Goal: Information Seeking & Learning: Compare options

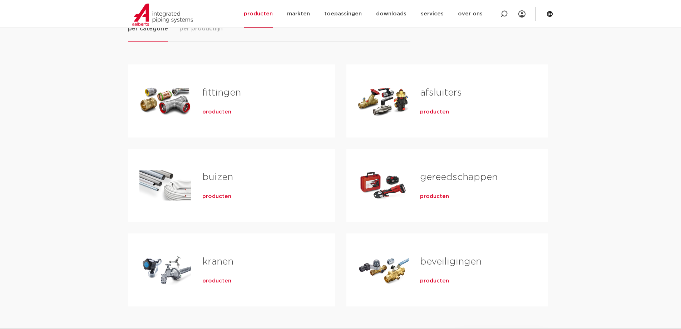
scroll to position [107, 0]
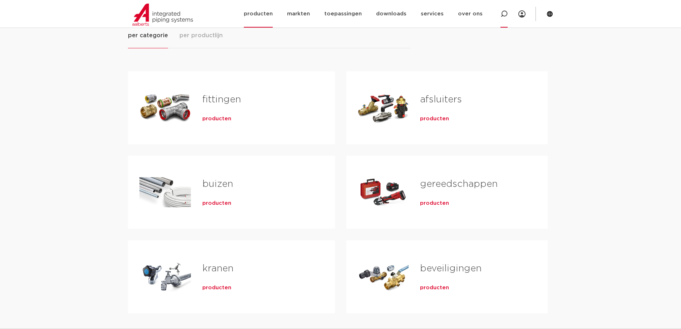
click at [501, 13] on icon at bounding box center [503, 13] width 7 height 7
click at [317, 12] on input "Zoeken" at bounding box center [397, 13] width 225 height 14
type input "industrie"
click button "Zoeken" at bounding box center [0, 0] width 0 height 0
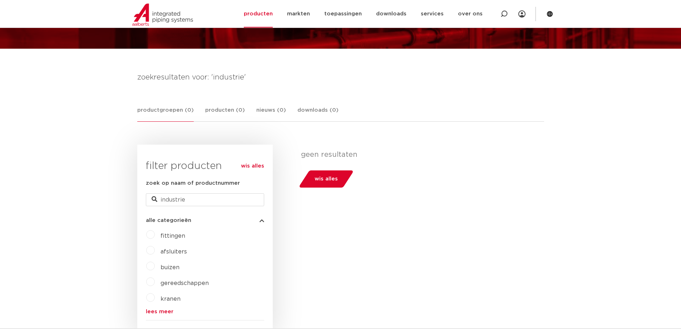
scroll to position [71, 0]
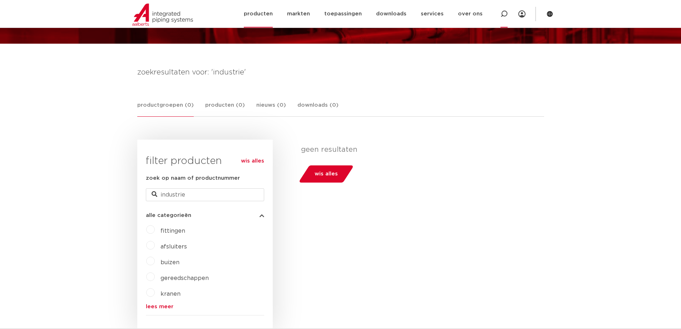
click at [503, 13] on icon at bounding box center [503, 13] width 7 height 7
type input "afsluiters"
click button "Zoeken" at bounding box center [0, 0] width 0 height 0
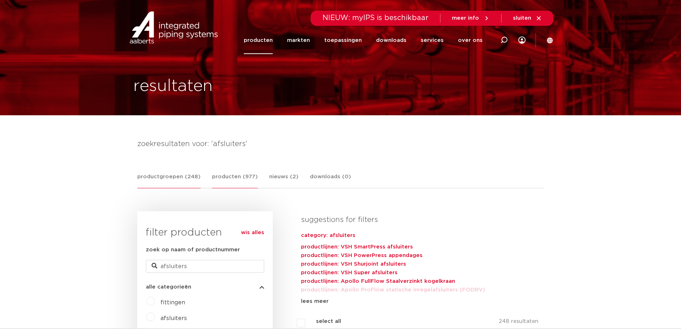
click at [228, 177] on link "producten (977)" at bounding box center [235, 180] width 46 height 16
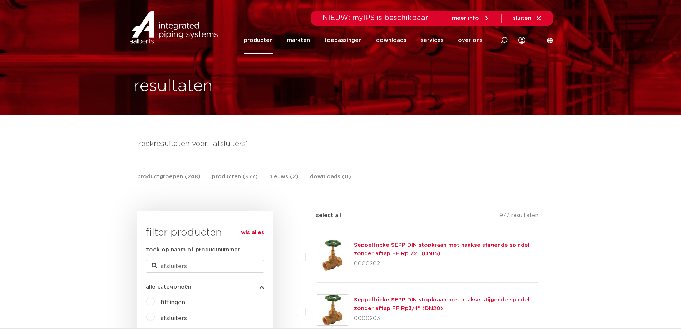
click at [281, 178] on link "nieuws (2)" at bounding box center [283, 180] width 29 height 16
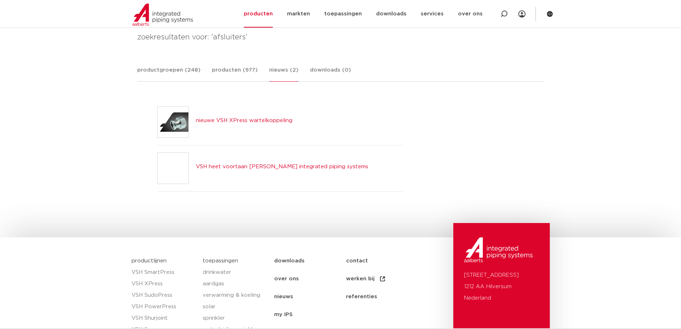
scroll to position [107, 0]
click at [316, 71] on link "downloads (0)" at bounding box center [330, 73] width 41 height 16
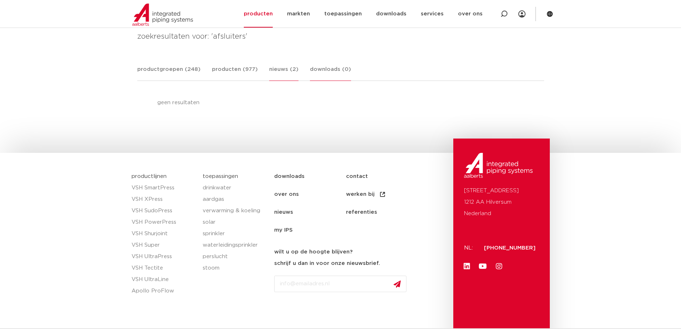
click at [281, 70] on link "nieuws (2)" at bounding box center [283, 73] width 29 height 16
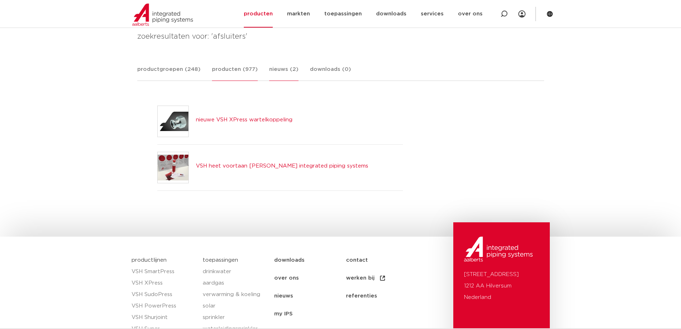
click at [225, 68] on link "producten (977)" at bounding box center [235, 73] width 46 height 16
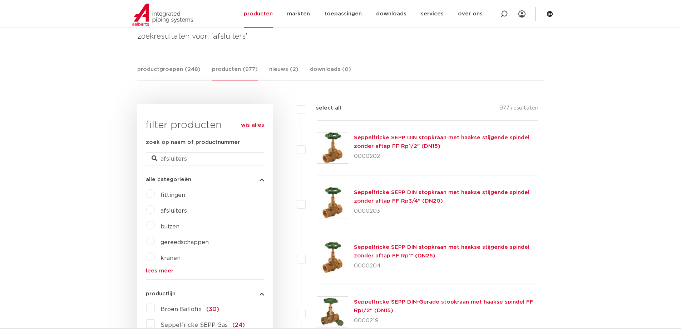
scroll to position [0, 0]
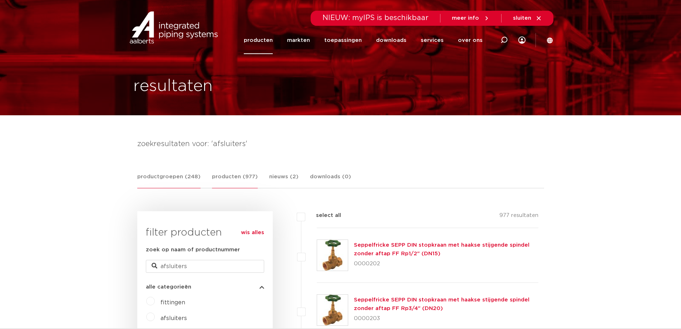
click at [163, 176] on link "productgroepen (248)" at bounding box center [168, 180] width 63 height 16
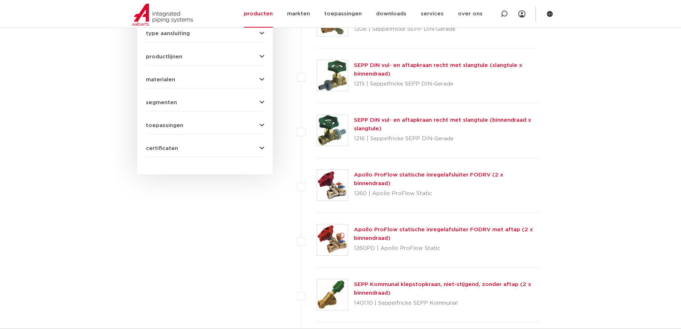
scroll to position [500, 0]
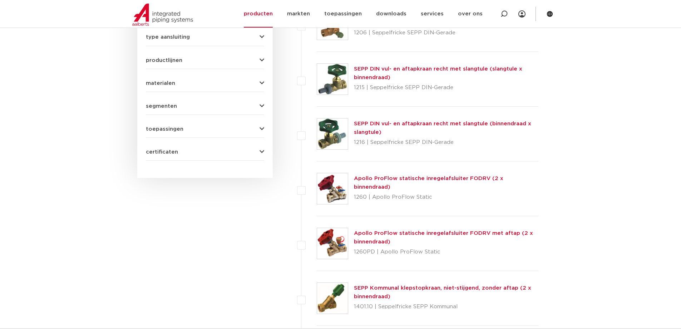
click at [317, 75] on label at bounding box center [317, 75] width 0 height 0
checkbox input "true"
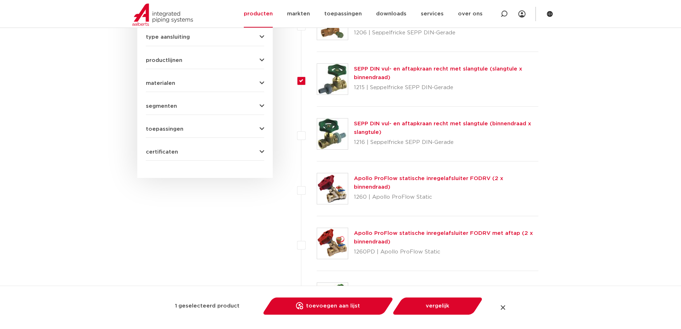
click at [317, 130] on label at bounding box center [317, 130] width 0 height 0
checkbox input "true"
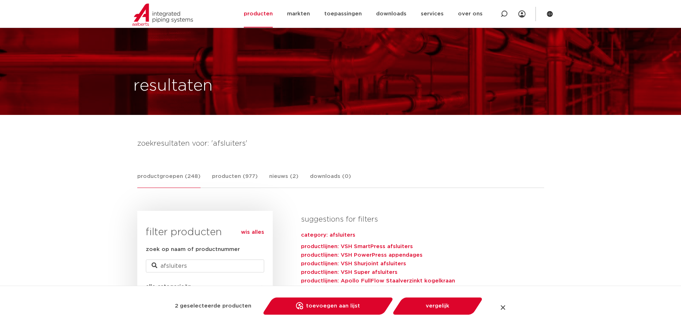
scroll to position [0, 0]
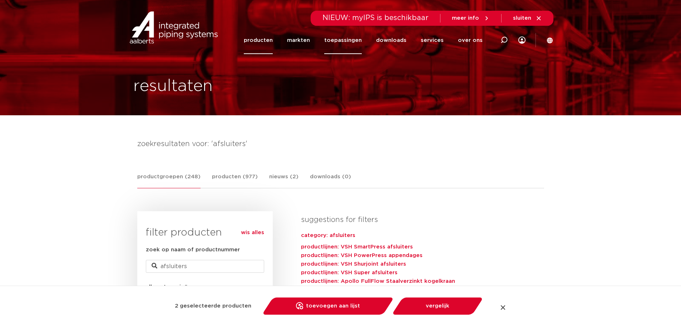
click at [332, 41] on link "toepassingen" at bounding box center [343, 40] width 38 height 28
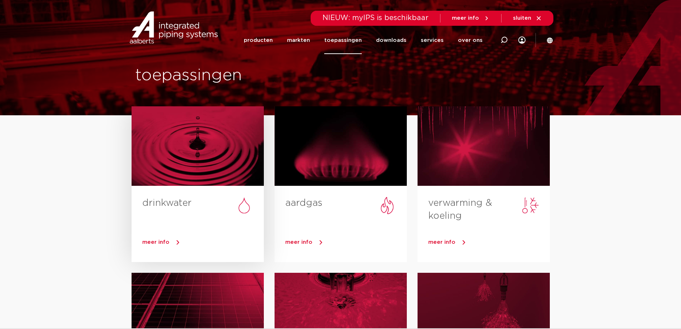
click at [177, 202] on link "drinkwater" at bounding box center [166, 202] width 49 height 9
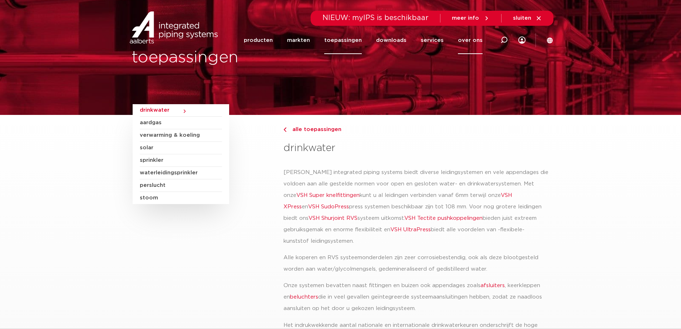
click at [468, 41] on link "over ons" at bounding box center [470, 40] width 25 height 28
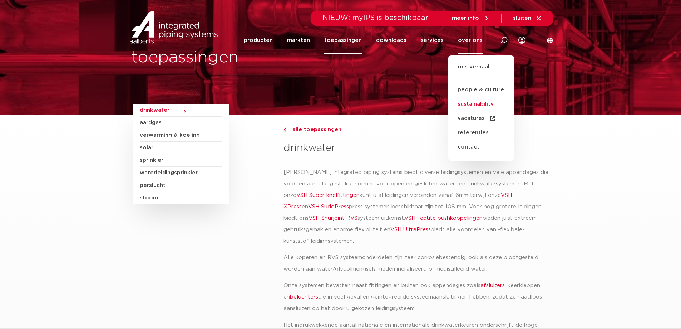
click at [477, 101] on link "sustainability" at bounding box center [481, 104] width 66 height 14
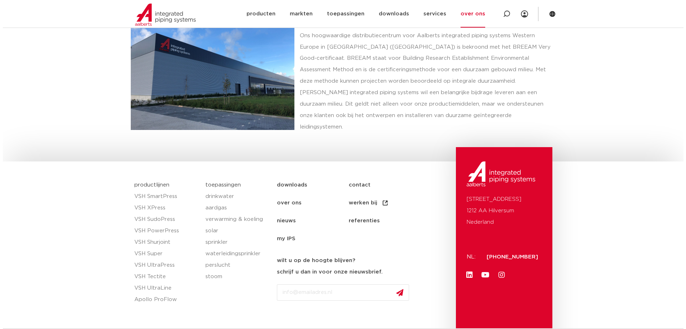
scroll to position [1659, 0]
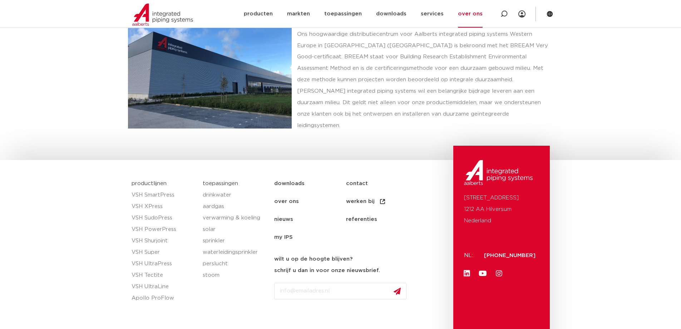
click at [548, 16] on icon at bounding box center [550, 14] width 6 height 6
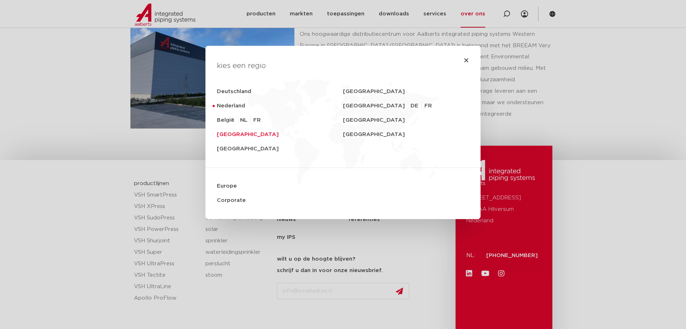
click at [243, 135] on link "[GEOGRAPHIC_DATA]" at bounding box center [280, 134] width 126 height 14
